Goal: Navigation & Orientation: Find specific page/section

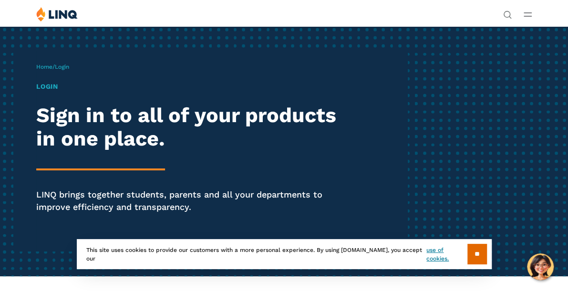
click at [48, 89] on h1 "Login" at bounding box center [192, 87] width 312 height 10
click at [47, 87] on h1 "Login" at bounding box center [192, 87] width 312 height 10
click at [54, 94] on div "Login Sign in to all of your products in one place. LINQ brings together studen…" at bounding box center [192, 161] width 312 height 158
click at [58, 94] on div "Login Sign in to all of your products in one place. LINQ brings together studen…" at bounding box center [192, 161] width 312 height 158
click at [45, 66] on link "Home" at bounding box center [44, 66] width 16 height 7
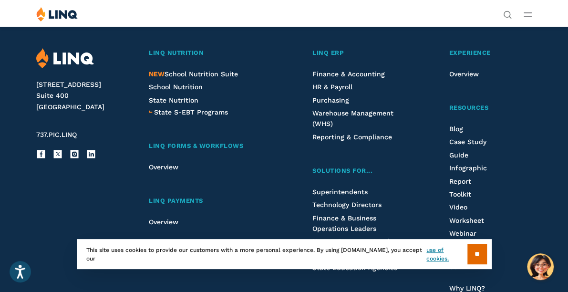
scroll to position [2283, 0]
